Goal: Information Seeking & Learning: Learn about a topic

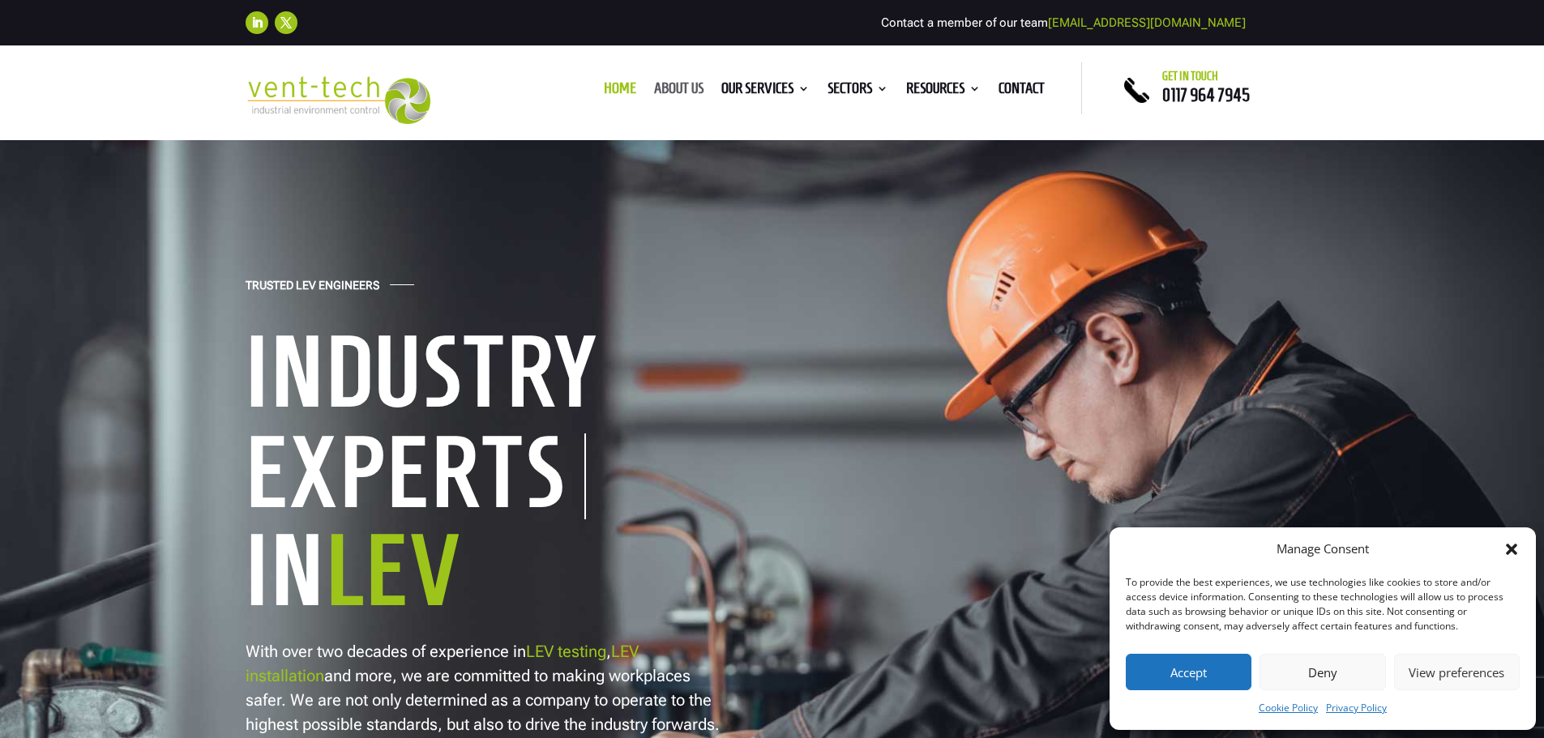
click at [673, 83] on link "About us" at bounding box center [678, 92] width 49 height 18
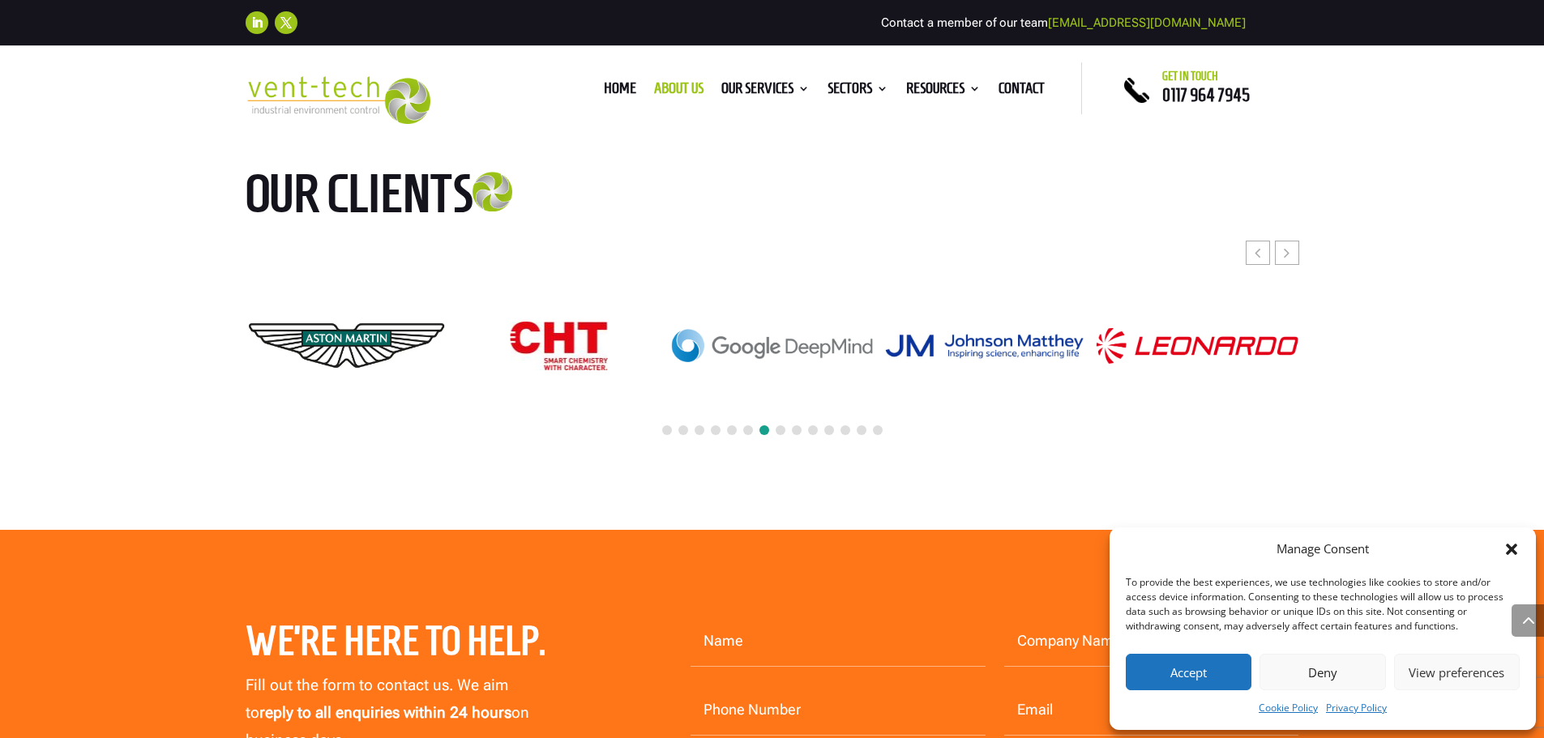
scroll to position [4133, 0]
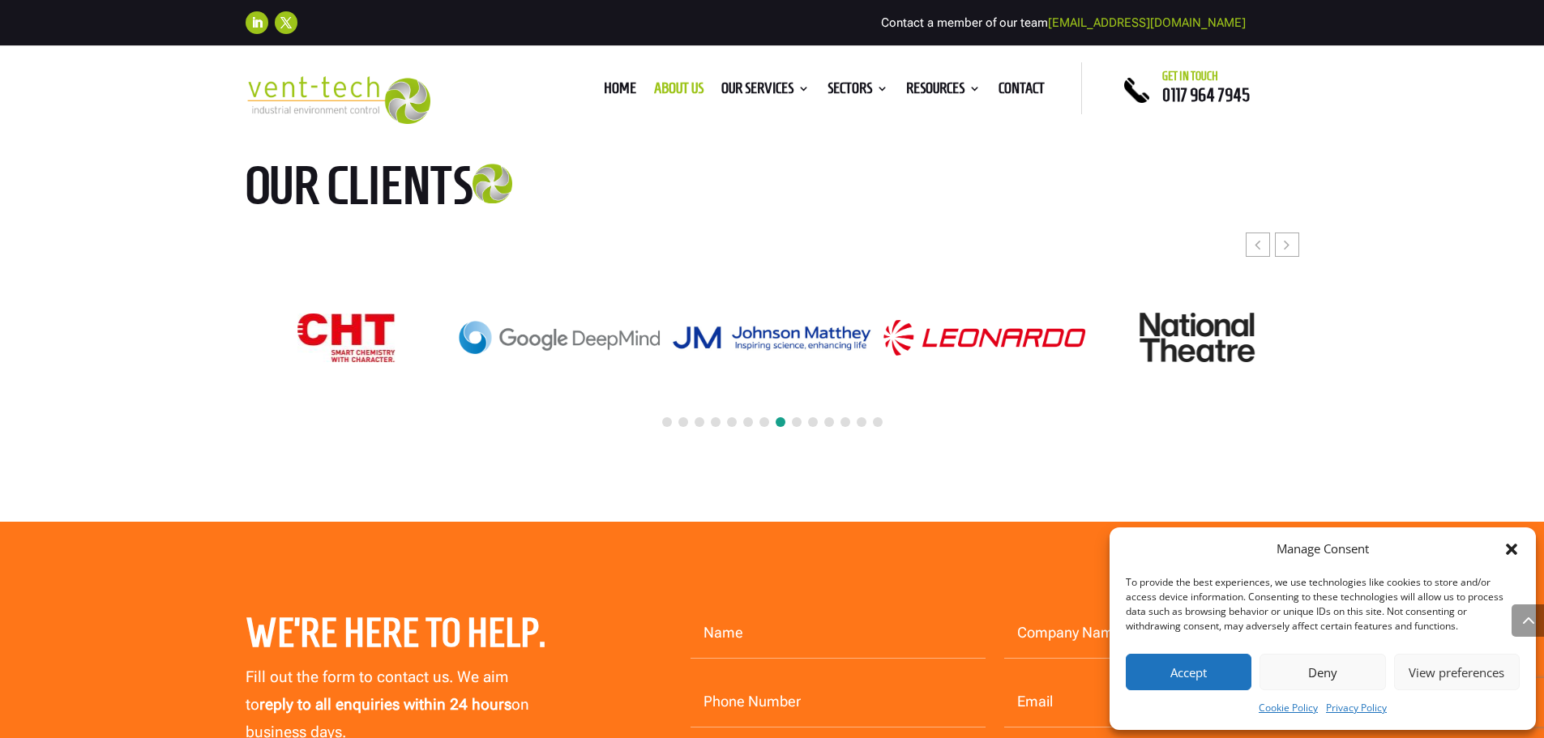
click at [797, 417] on span at bounding box center [797, 422] width 10 height 10
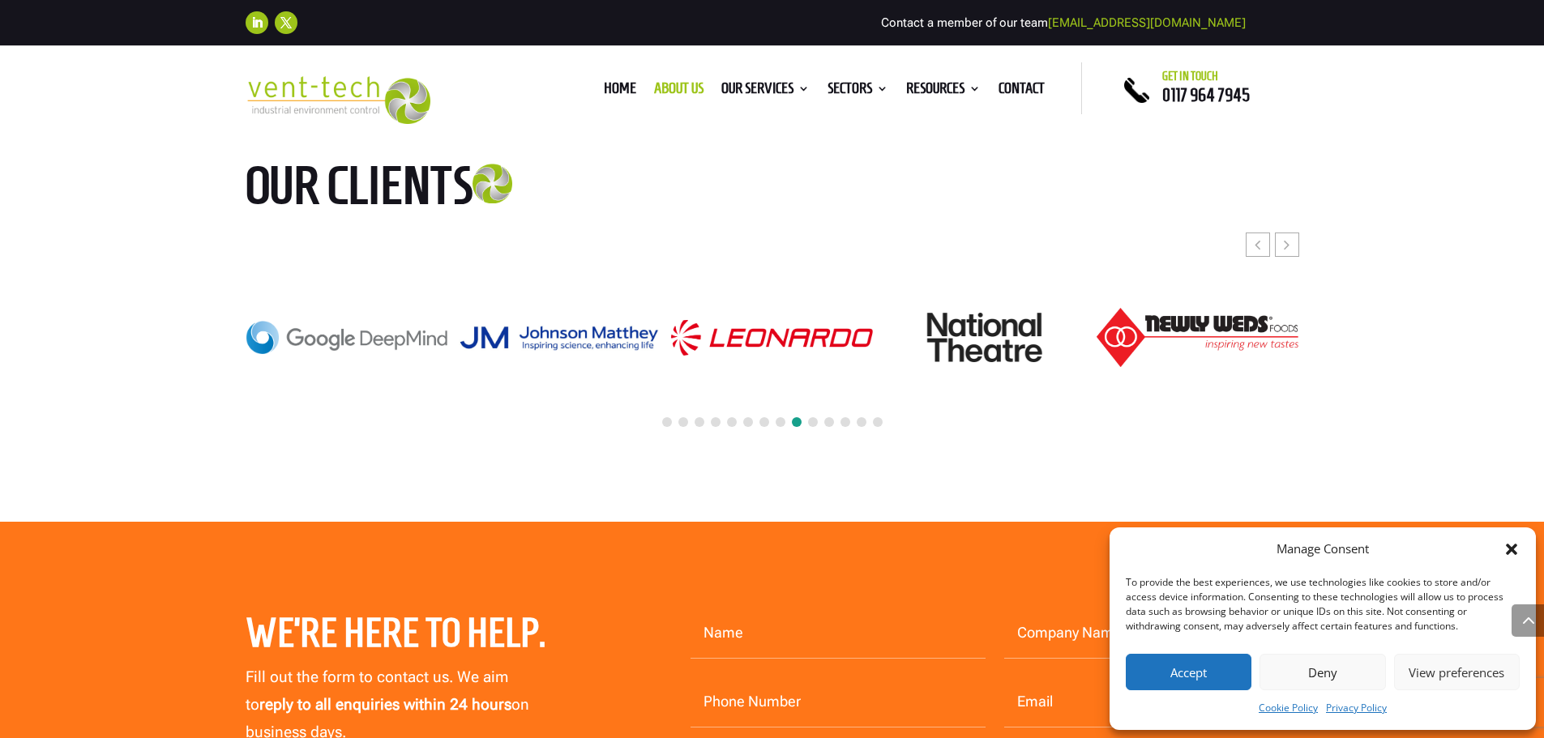
click at [814, 417] on span at bounding box center [813, 422] width 10 height 10
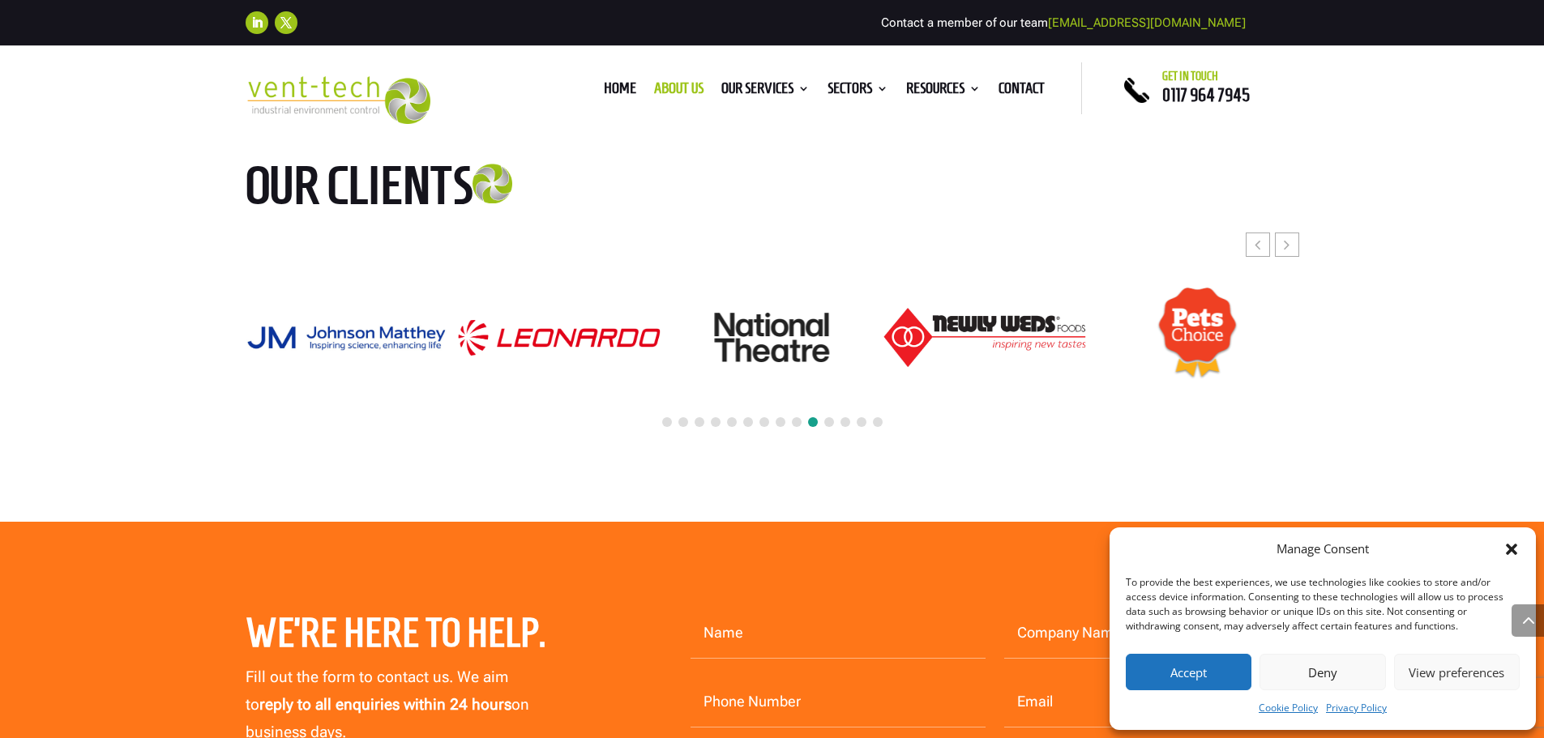
click at [831, 417] on span at bounding box center [829, 422] width 10 height 10
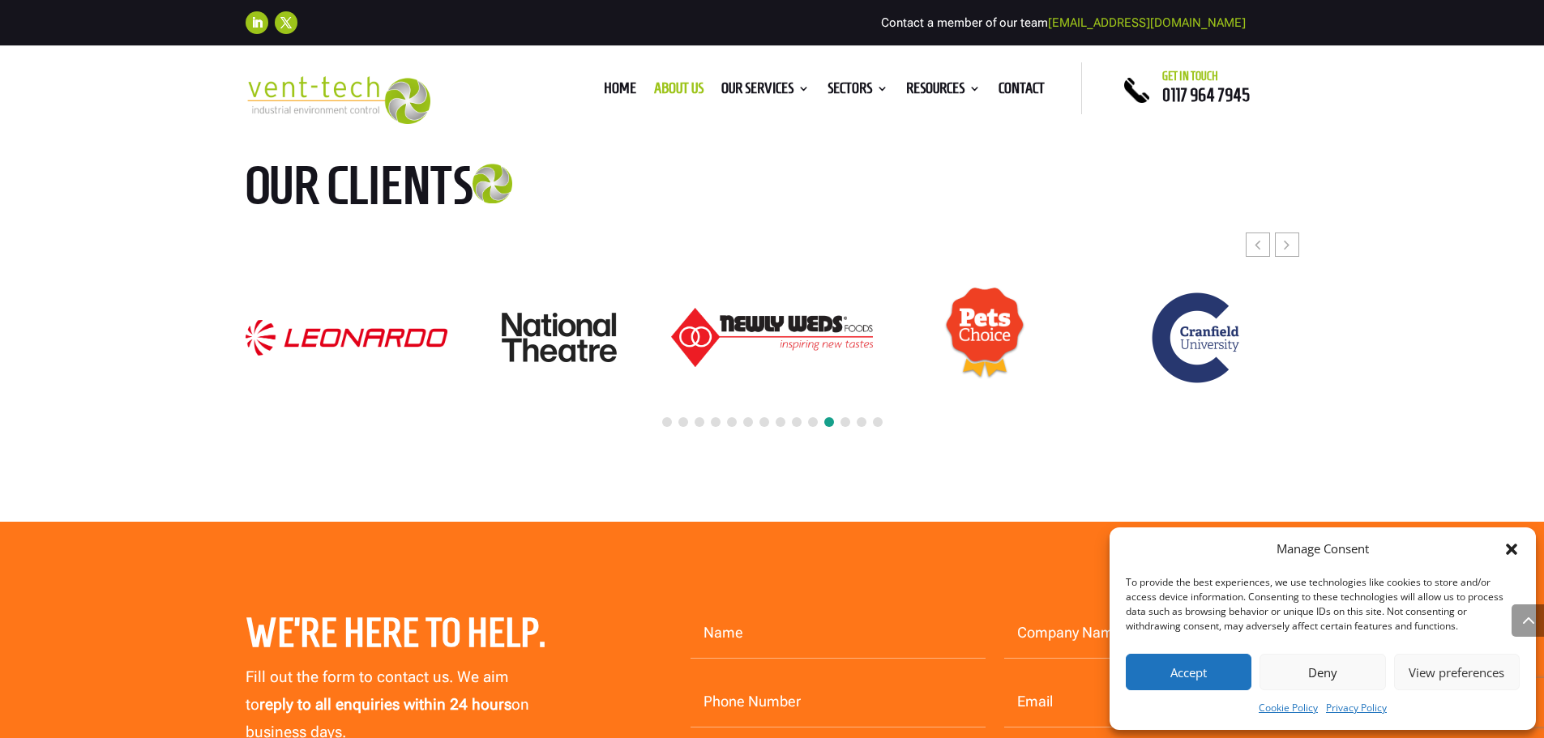
click at [845, 417] on span at bounding box center [845, 422] width 10 height 10
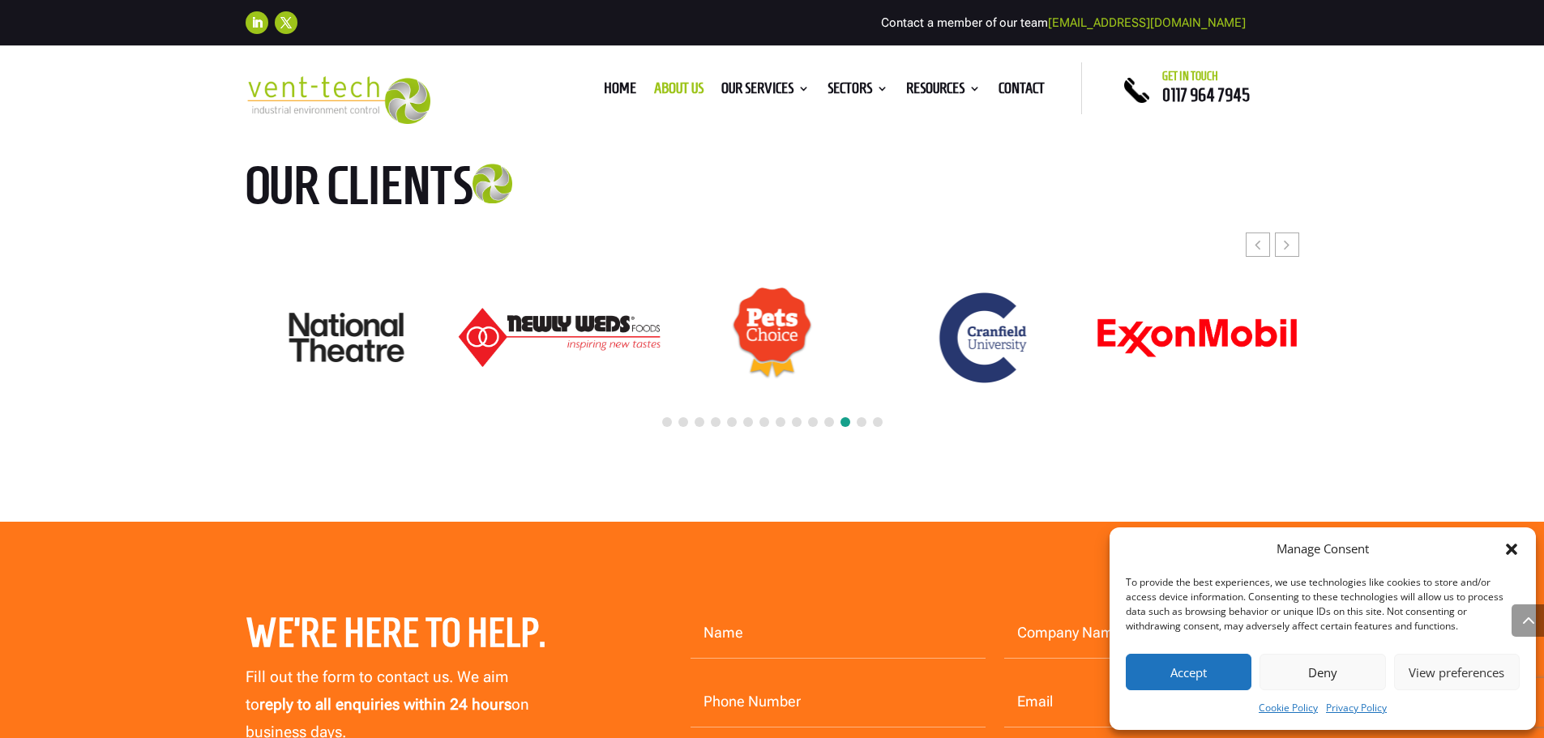
click at [867, 405] on div at bounding box center [773, 423] width 1054 height 36
click at [857, 417] on span at bounding box center [862, 422] width 10 height 10
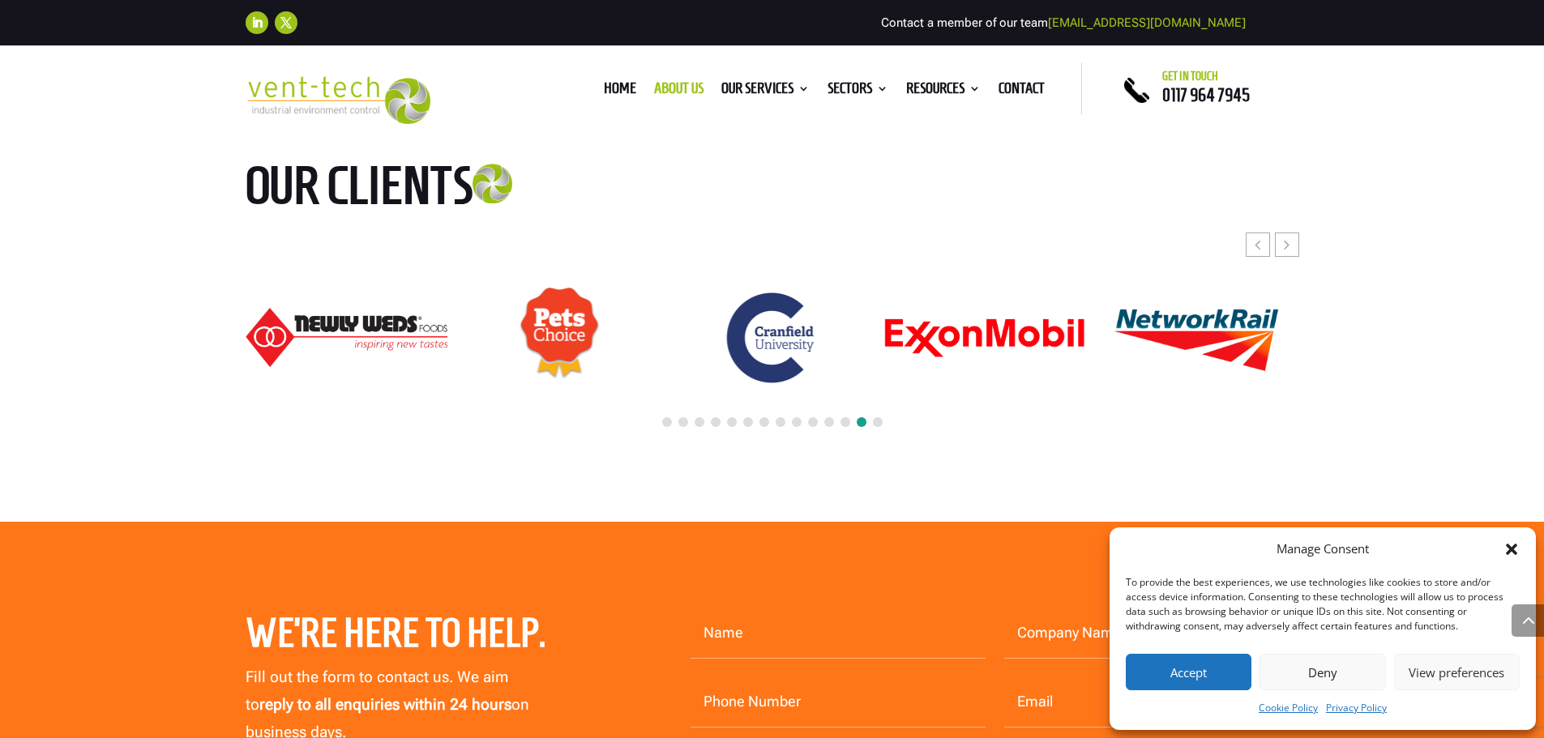
click at [873, 417] on span at bounding box center [878, 422] width 10 height 10
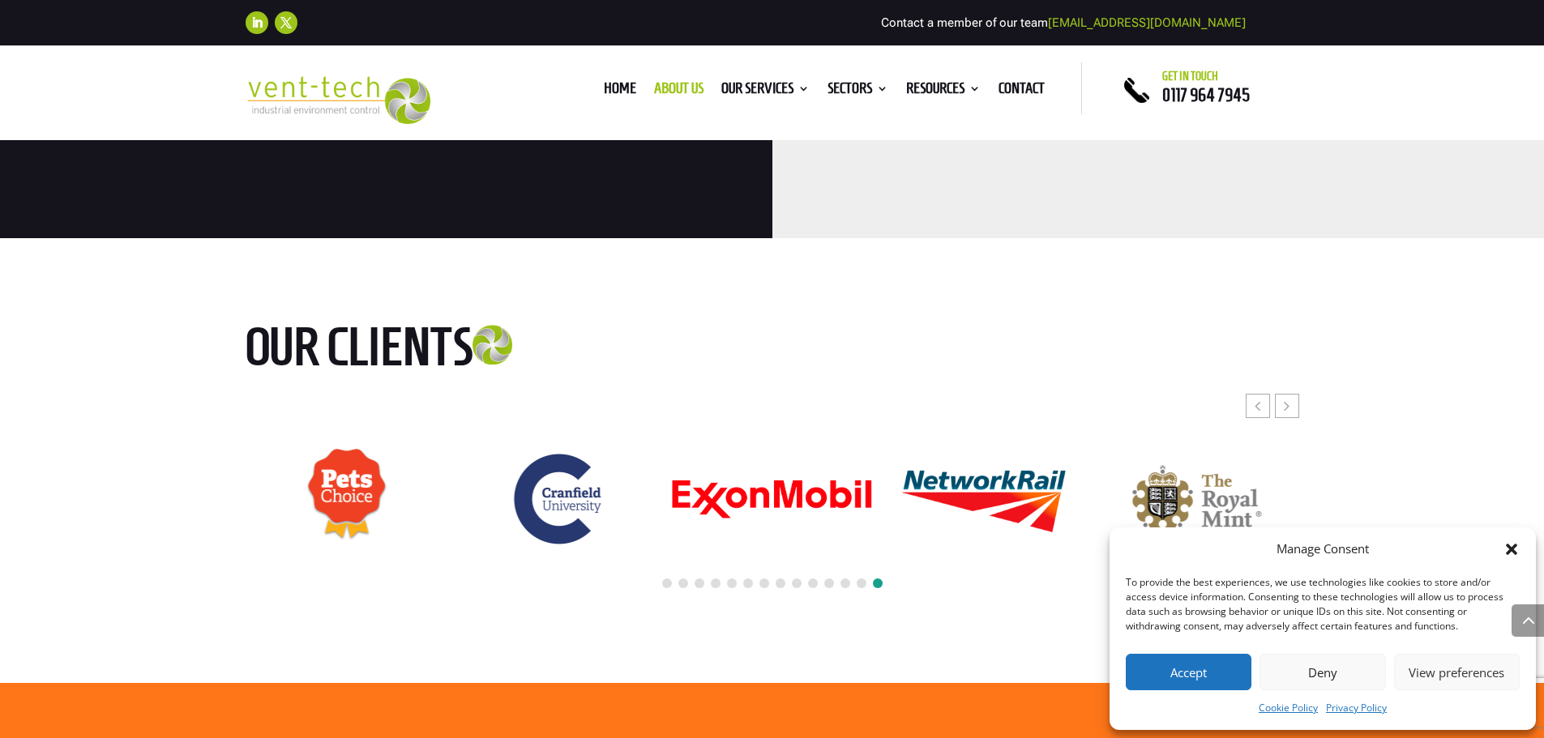
scroll to position [3971, 0]
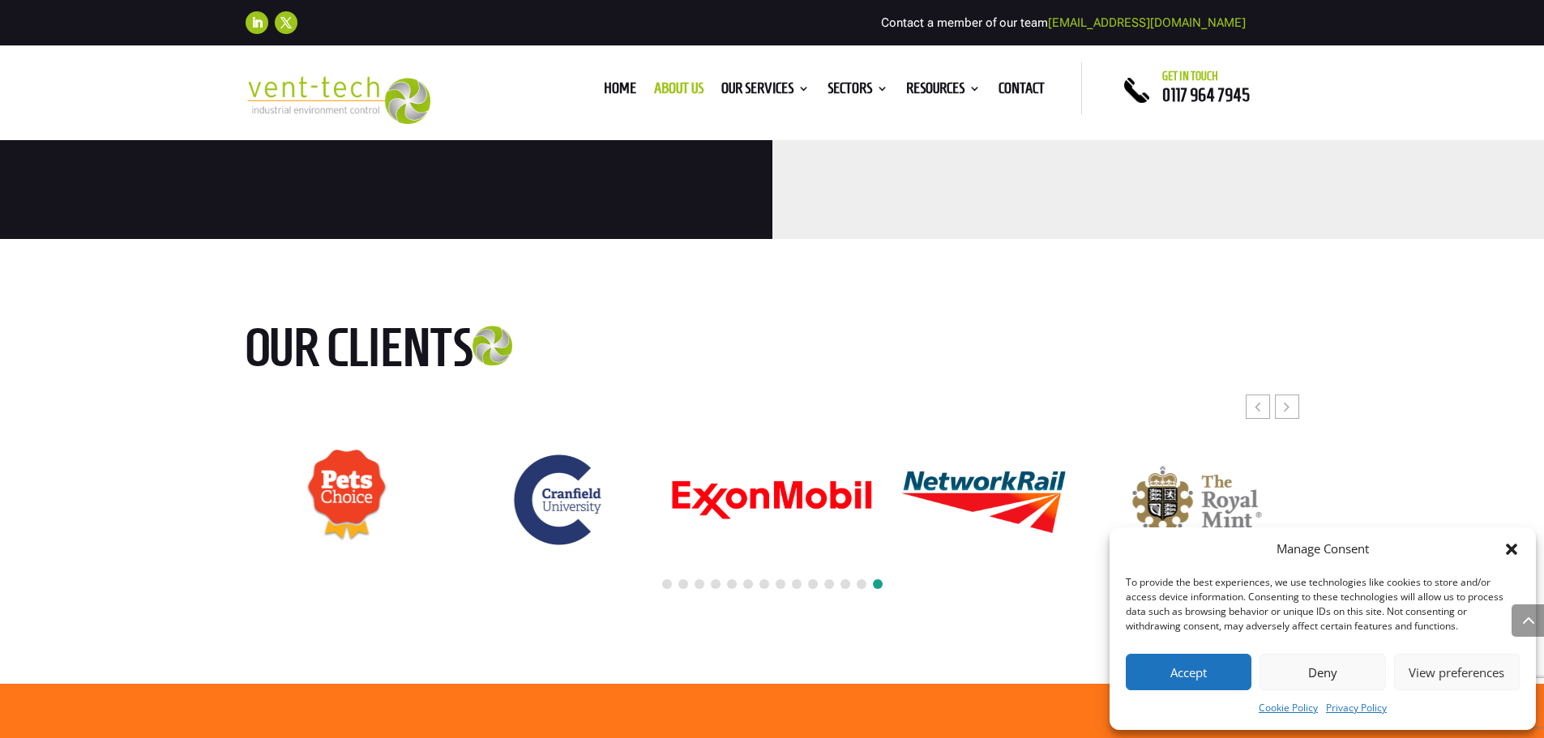
click at [665, 579] on span at bounding box center [667, 584] width 10 height 10
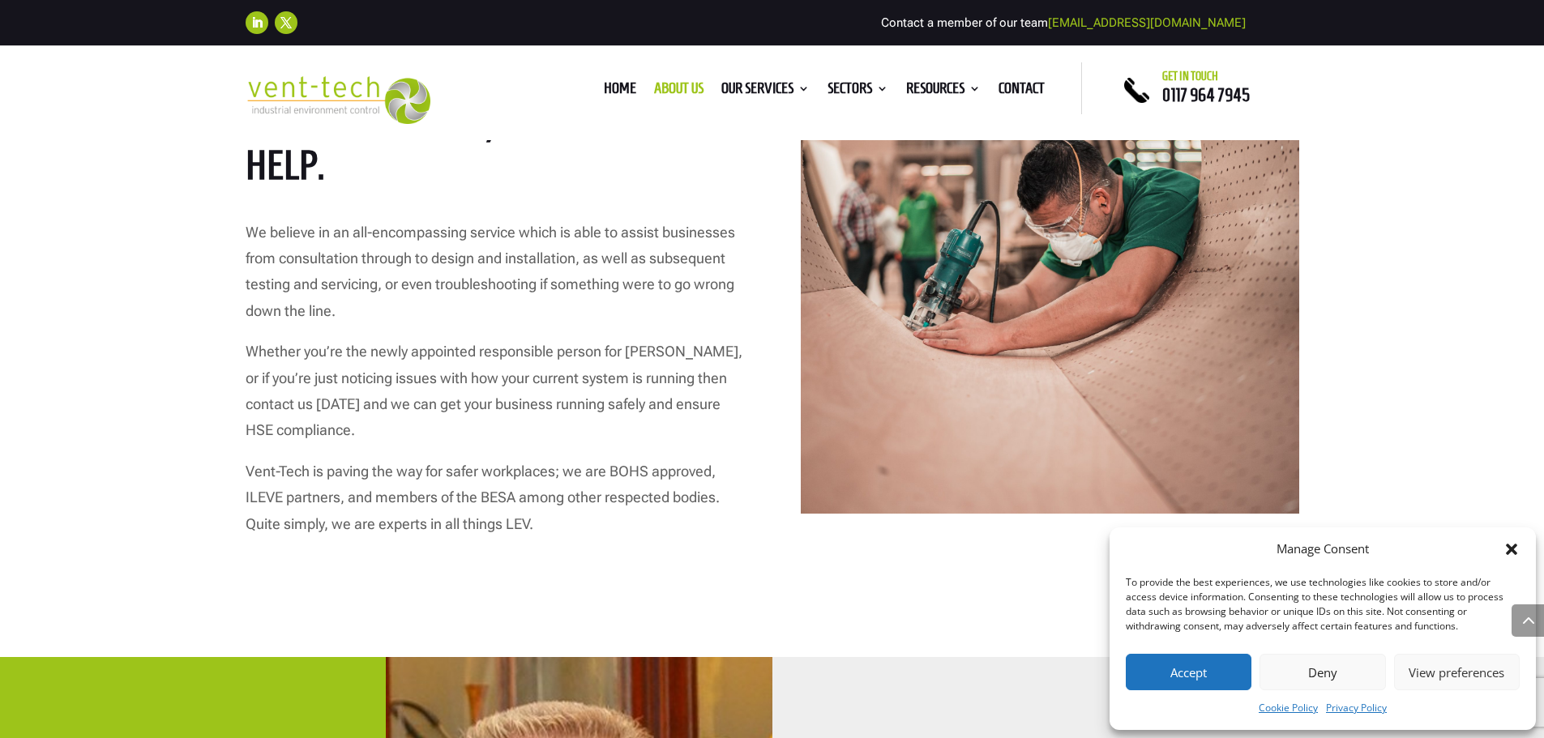
scroll to position [2350, 0]
